Goal: Task Accomplishment & Management: Manage account settings

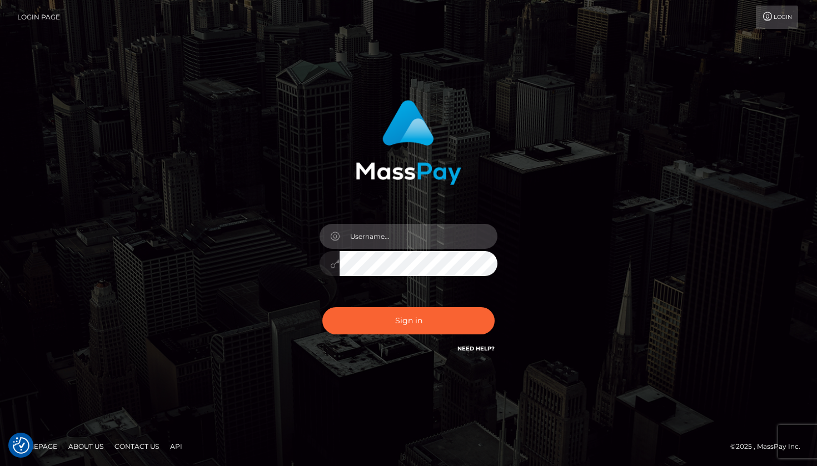
type input "[EMAIL_ADDRESS][DOMAIN_NAME]"
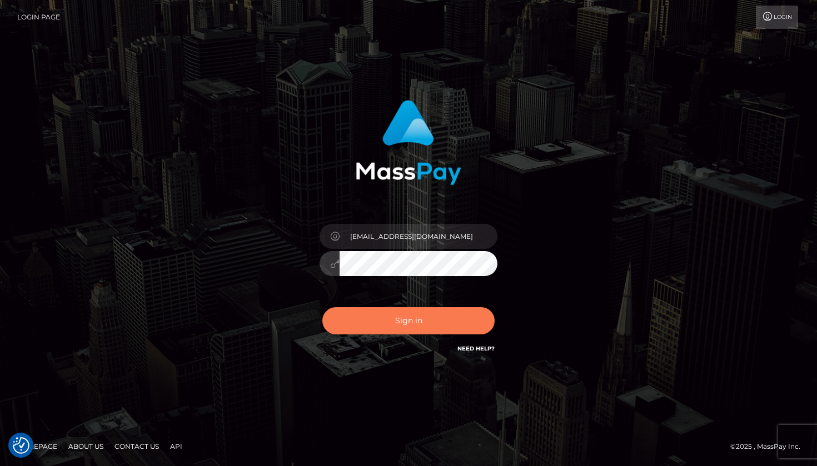
click at [391, 313] on button "Sign in" at bounding box center [408, 320] width 172 height 27
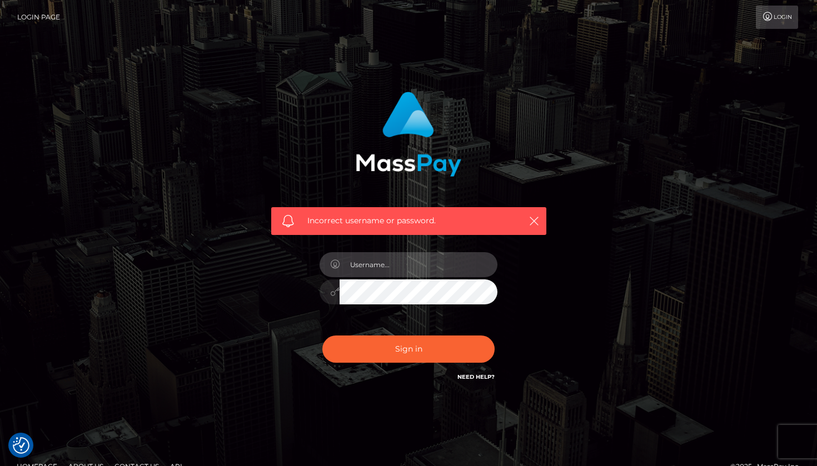
type input "w"
